Goal: Task Accomplishment & Management: Use online tool/utility

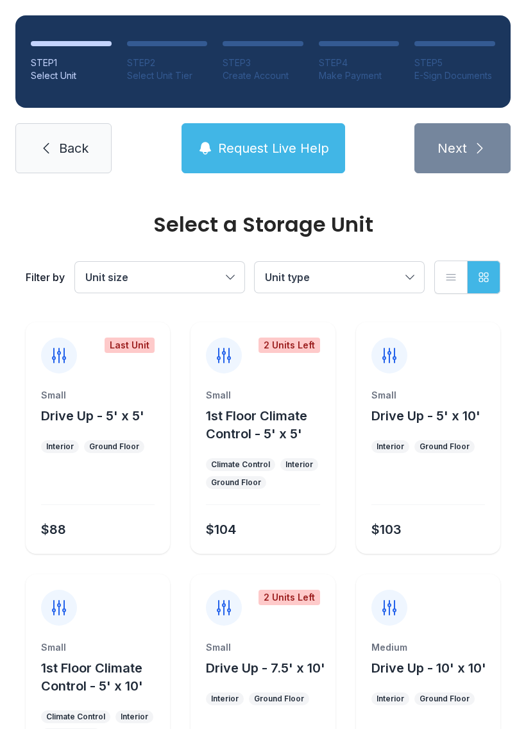
click at [68, 148] on span "Back" at bounding box center [74, 148] width 30 height 18
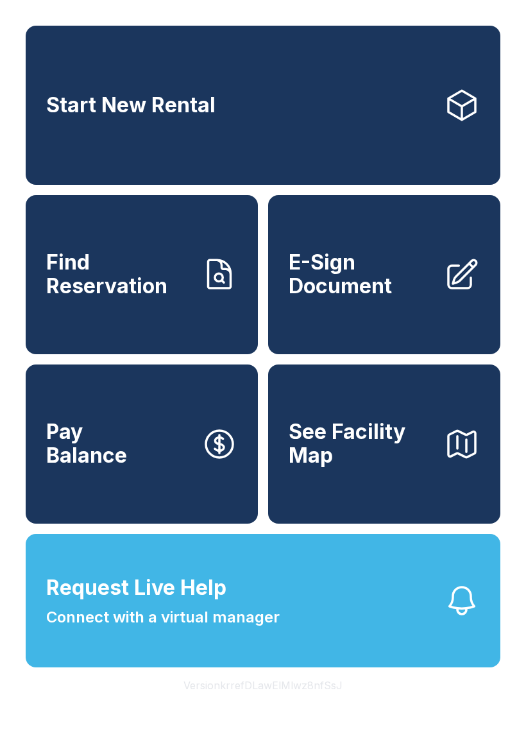
click at [191, 300] on link "Find Reservation" at bounding box center [142, 274] width 232 height 159
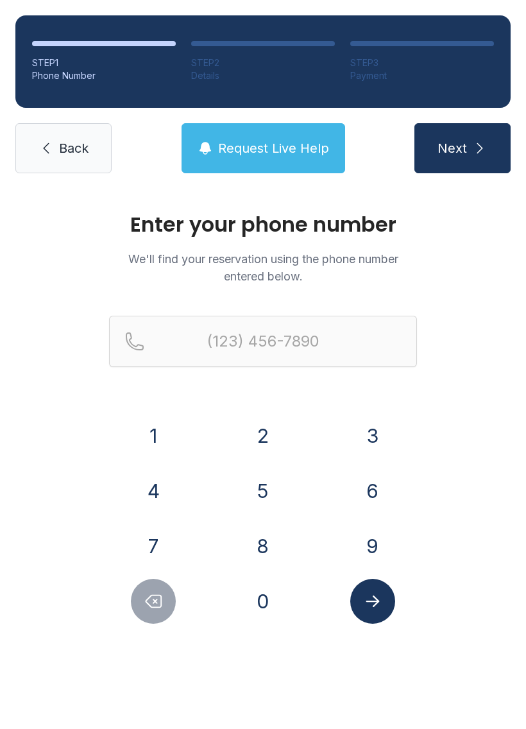
click at [75, 153] on span "Back" at bounding box center [74, 148] width 30 height 18
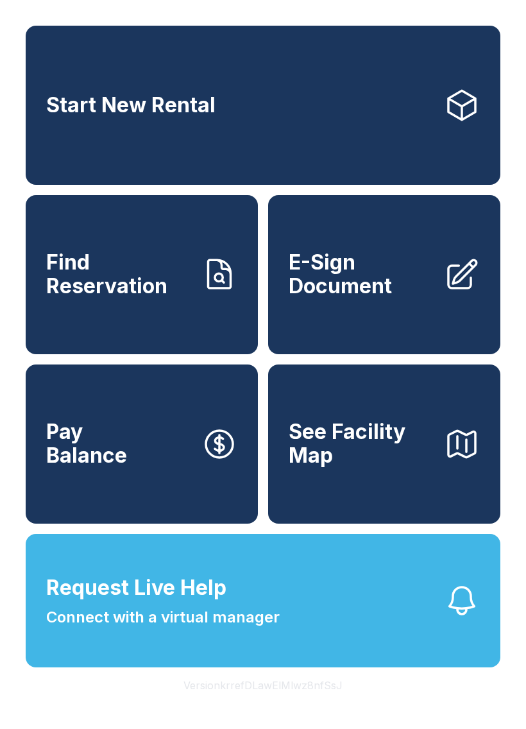
click at [456, 108] on icon at bounding box center [462, 105] width 36 height 36
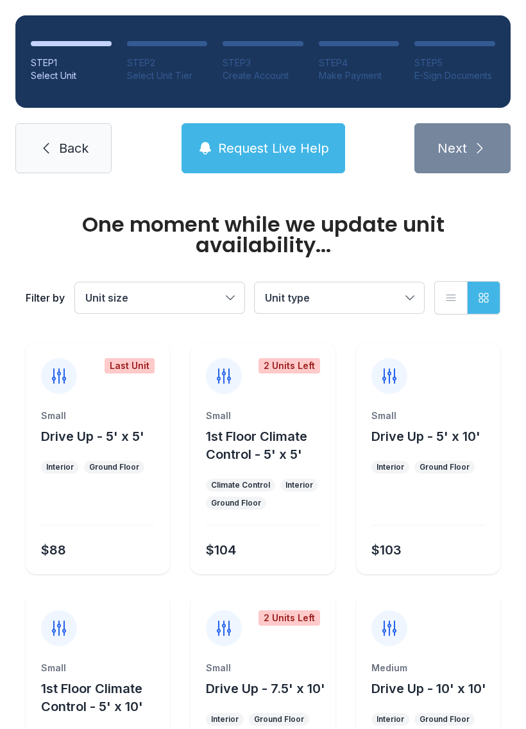
click at [367, 304] on span "Unit type" at bounding box center [333, 297] width 136 height 15
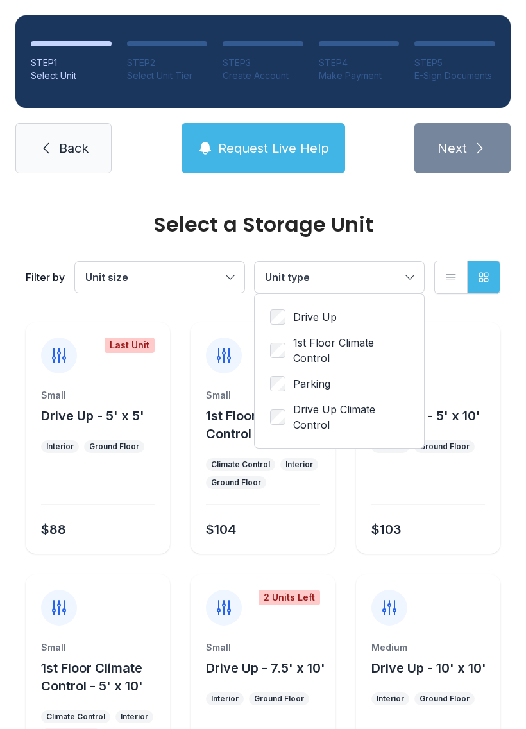
click at [211, 270] on span "Unit size" at bounding box center [153, 277] width 136 height 15
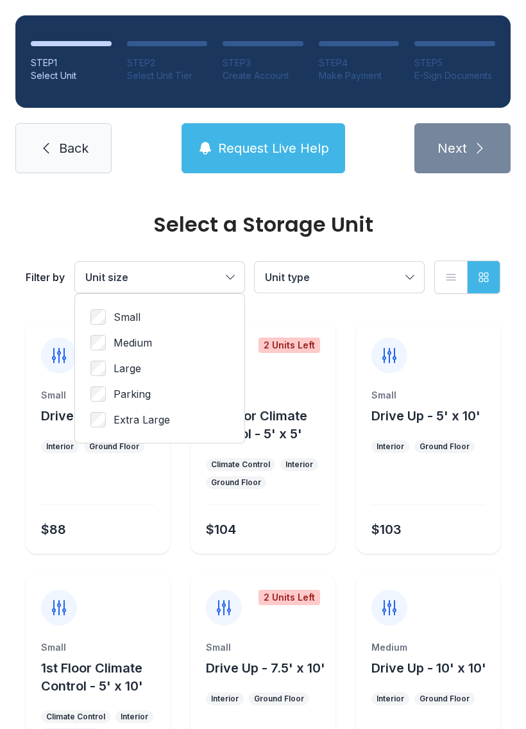
click at [139, 313] on span "Small" at bounding box center [127, 316] width 27 height 15
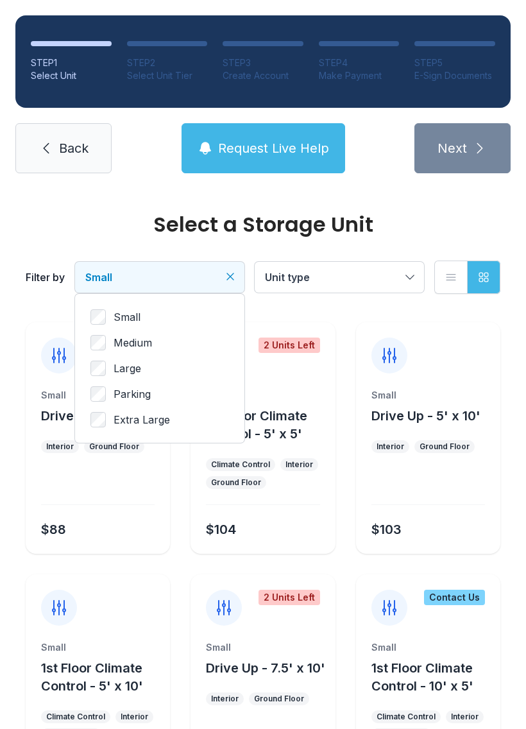
click at [488, 277] on icon "button" at bounding box center [484, 277] width 13 height 13
click at [461, 276] on button "List view" at bounding box center [451, 277] width 33 height 33
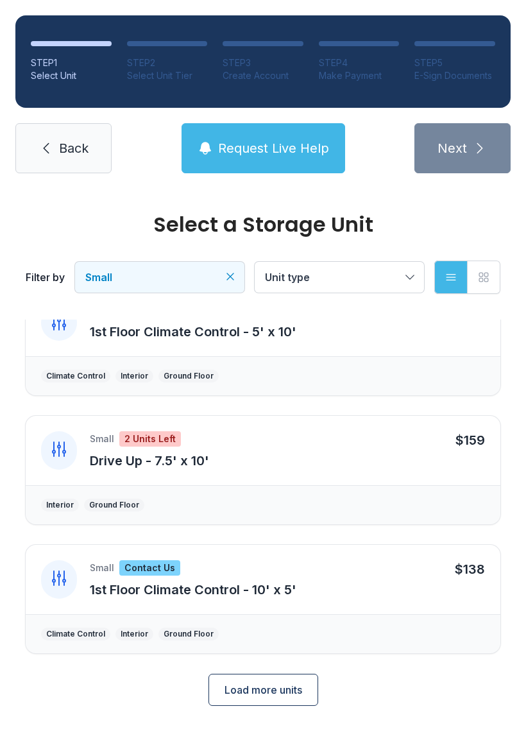
scroll to position [417, 0]
click at [94, 150] on link "Back" at bounding box center [63, 148] width 96 height 50
